Goal: Transaction & Acquisition: Obtain resource

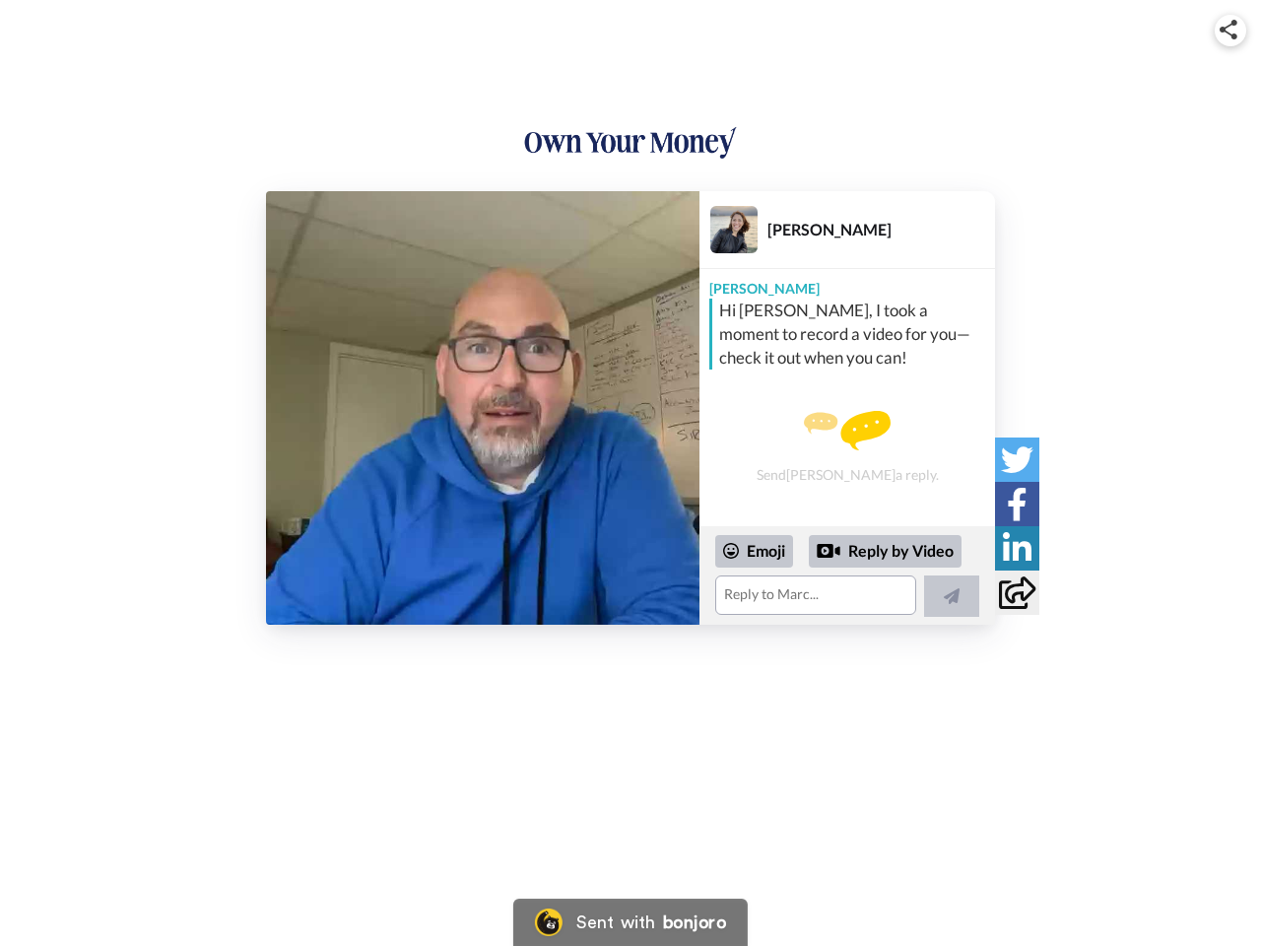
click at [1231, 30] on img at bounding box center [1229, 30] width 18 height 20
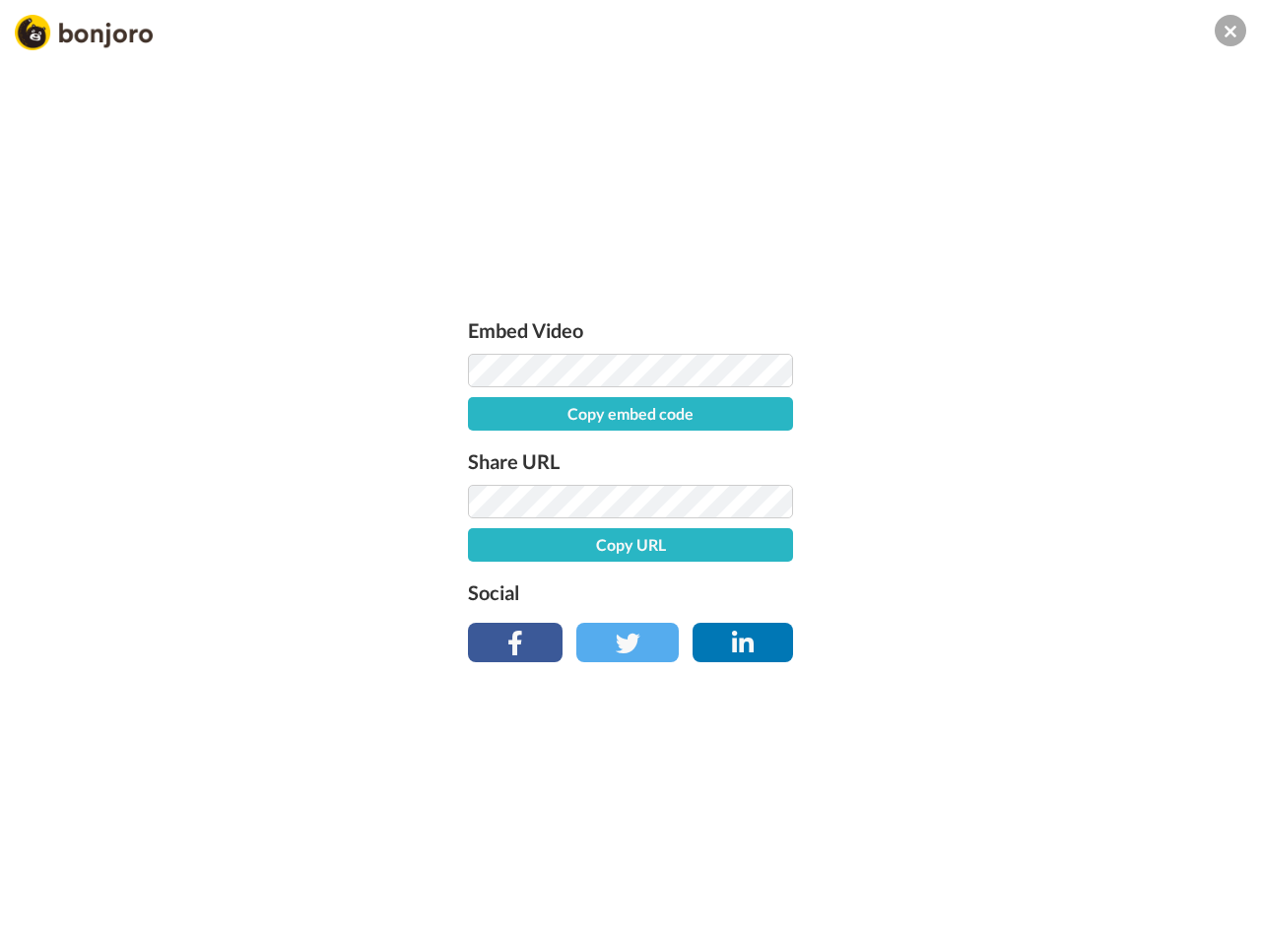
click at [483, 408] on button "Copy embed code" at bounding box center [630, 414] width 325 height 34
click at [847, 575] on div "Embed Video Embed code copied! Share URL Copy URL Social" at bounding box center [630, 579] width 1261 height 946
click at [755, 551] on button "Copy URL" at bounding box center [630, 545] width 325 height 34
click at [886, 552] on div "Embed Video Embed code copied! Share URL URL copied! Social" at bounding box center [630, 579] width 1261 height 946
click at [952, 596] on div "Embed Video Embed code copied! Share URL URL copied! Social" at bounding box center [630, 579] width 1261 height 946
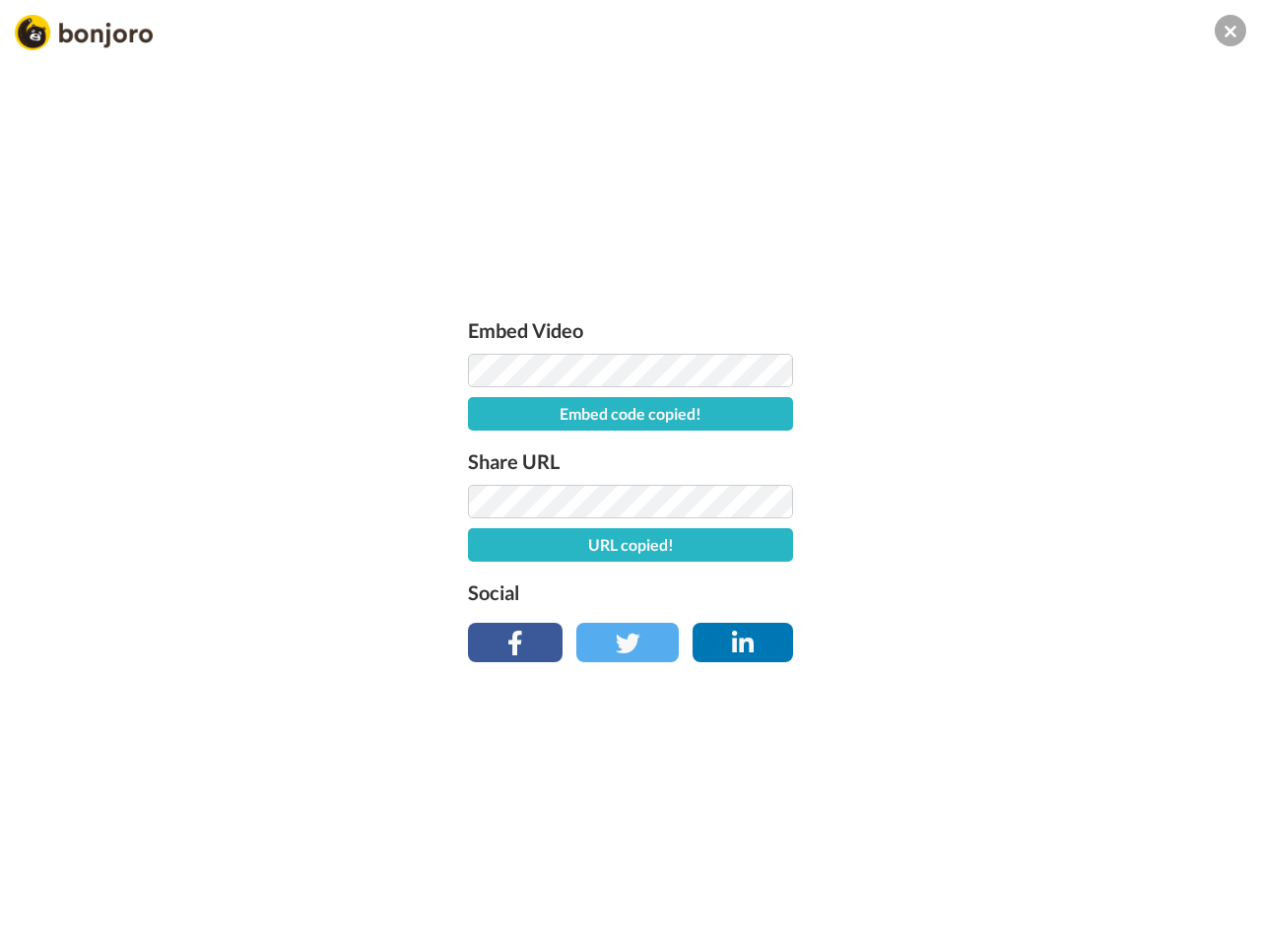
click at [1017, 459] on div "Embed Video Embed code copied! Share URL URL copied! Social" at bounding box center [630, 579] width 1261 height 946
click at [1017, 504] on div "Embed Video Embed code copied! Share URL URL copied! Social" at bounding box center [630, 579] width 1261 height 946
click at [1017, 548] on div "Embed Video Embed code copied! Share URL URL copied! Social" at bounding box center [630, 579] width 1261 height 946
click at [1017, 592] on div "Embed Video Embed code copied! Share URL URL copied! Social" at bounding box center [630, 579] width 1261 height 946
